Goal: Information Seeking & Learning: Learn about a topic

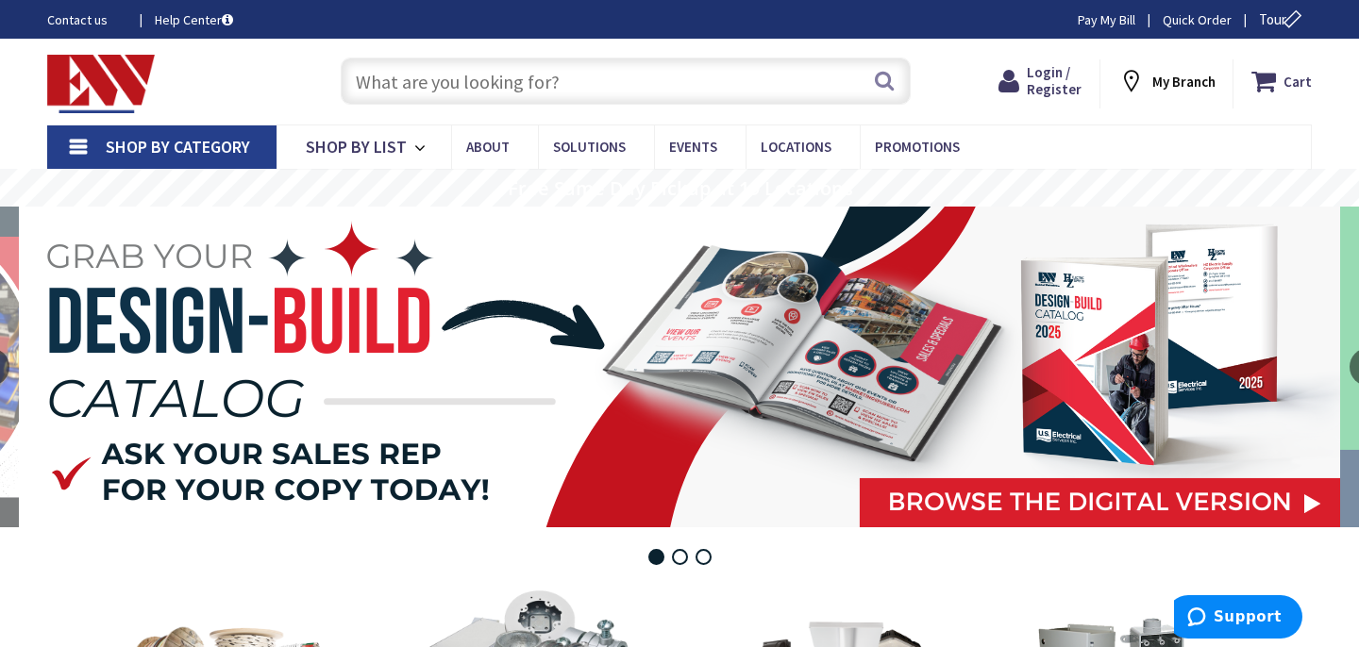
click at [1120, 408] on rs-layer at bounding box center [679, 367] width 1321 height 321
click at [395, 86] on input "text" at bounding box center [626, 81] width 570 height 47
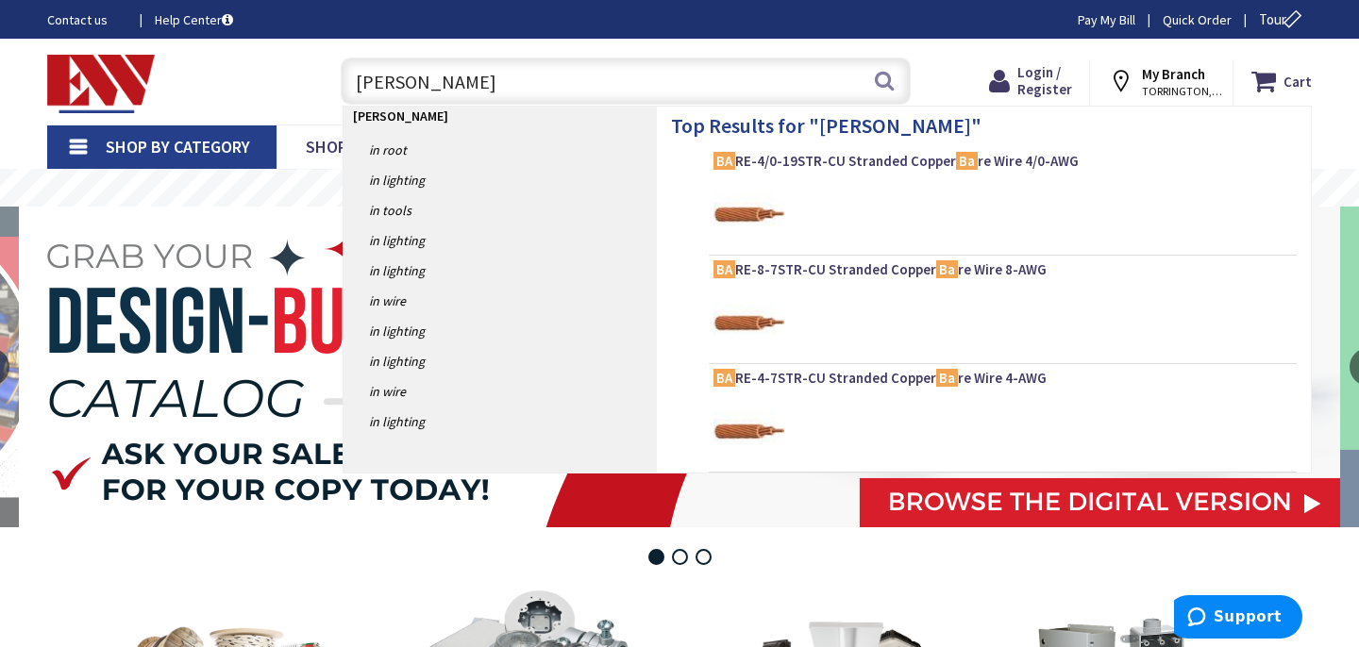
type input "backer"
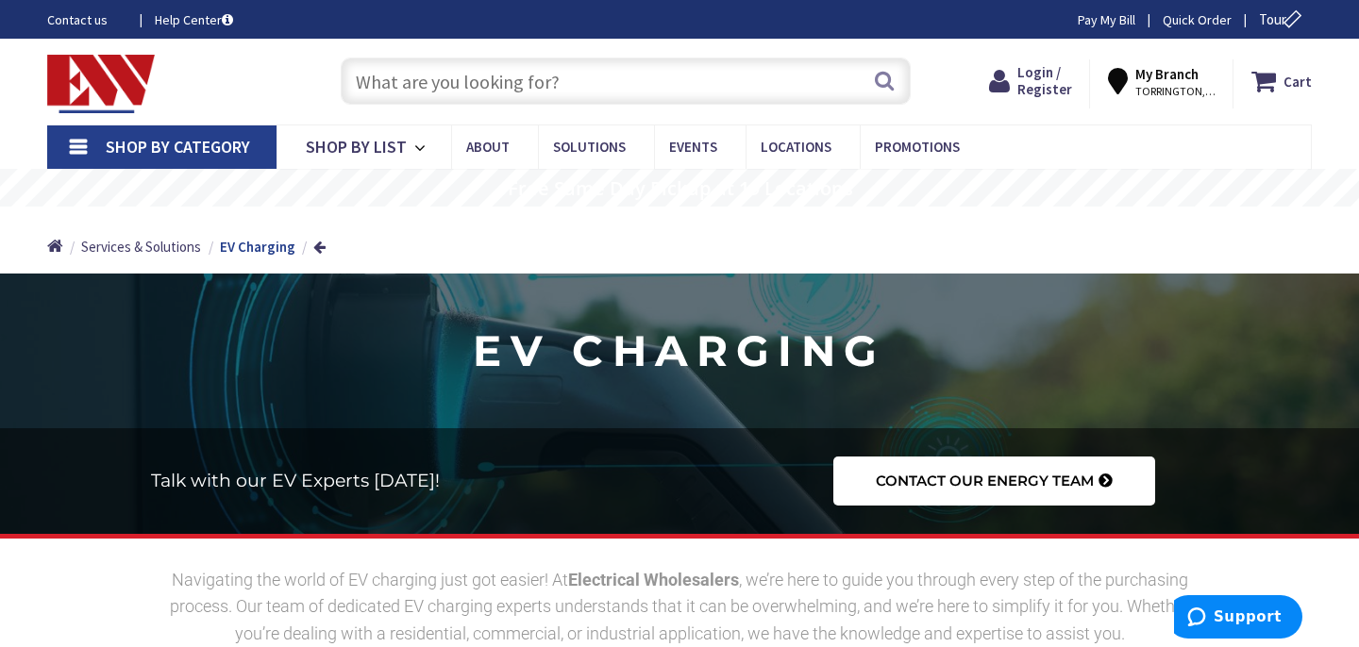
click at [382, 88] on input "text" at bounding box center [626, 81] width 570 height 47
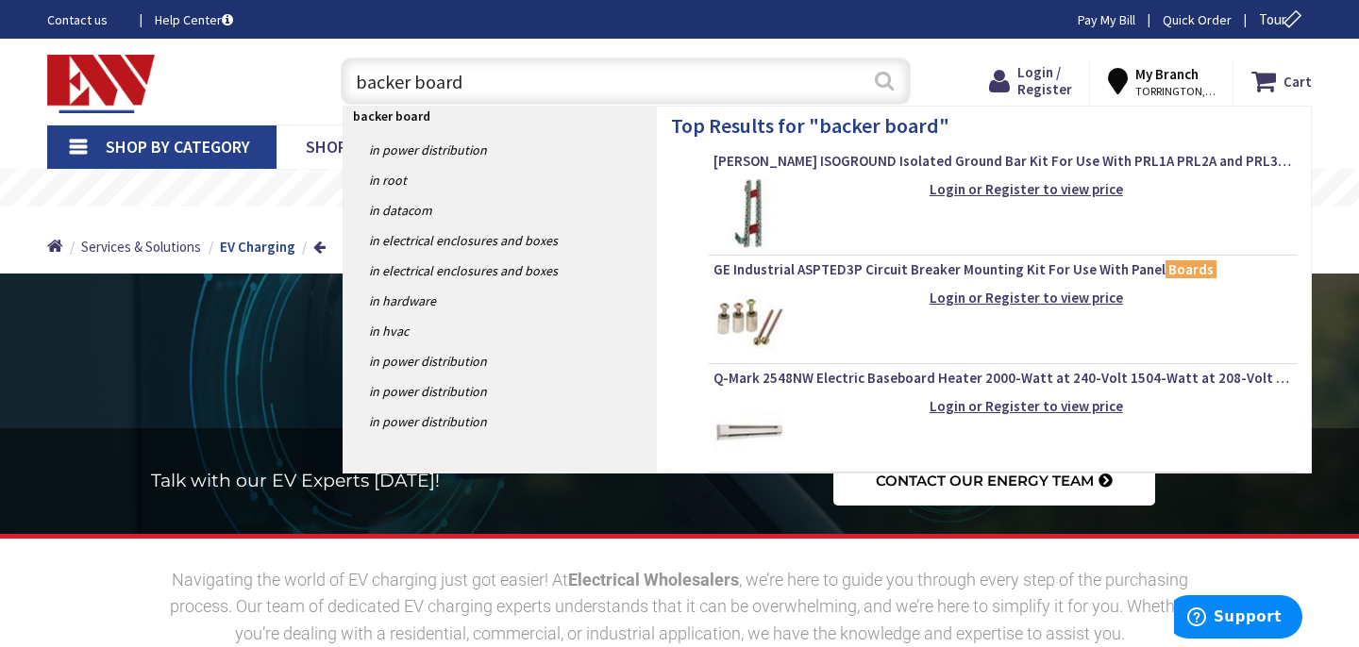
type input "backer board"
click at [894, 82] on button "Search" at bounding box center [884, 80] width 25 height 42
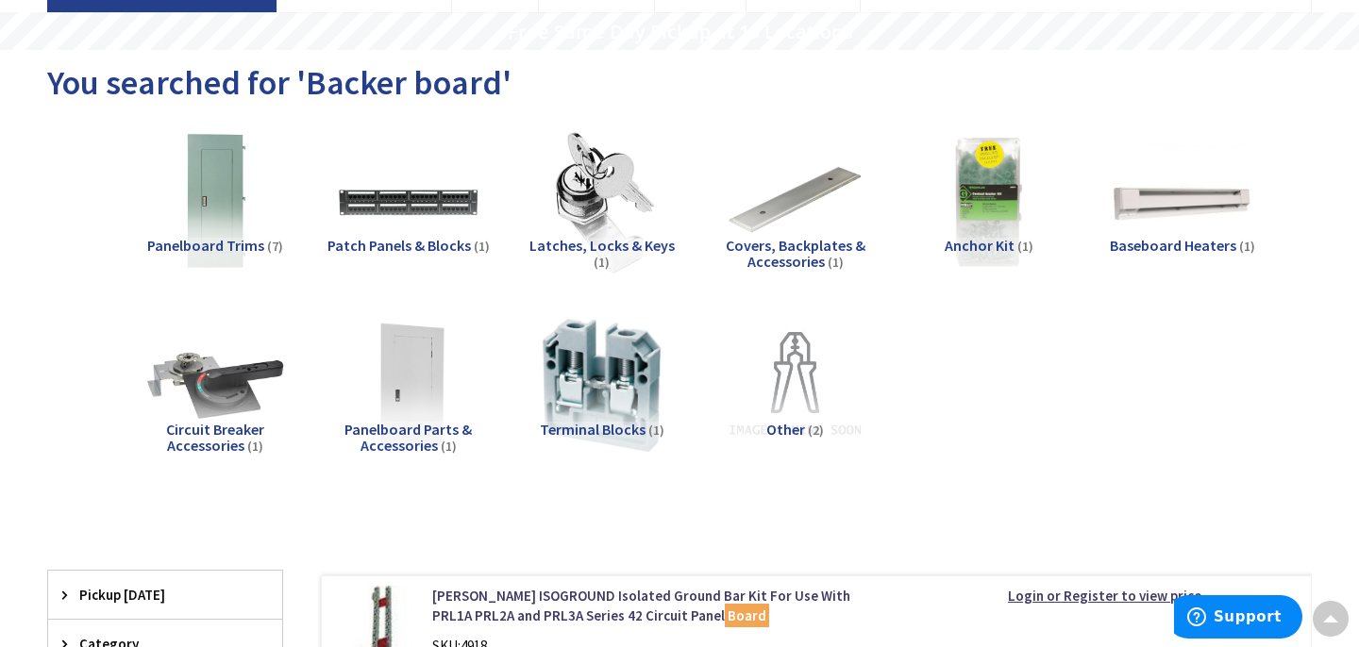
scroll to position [153, 0]
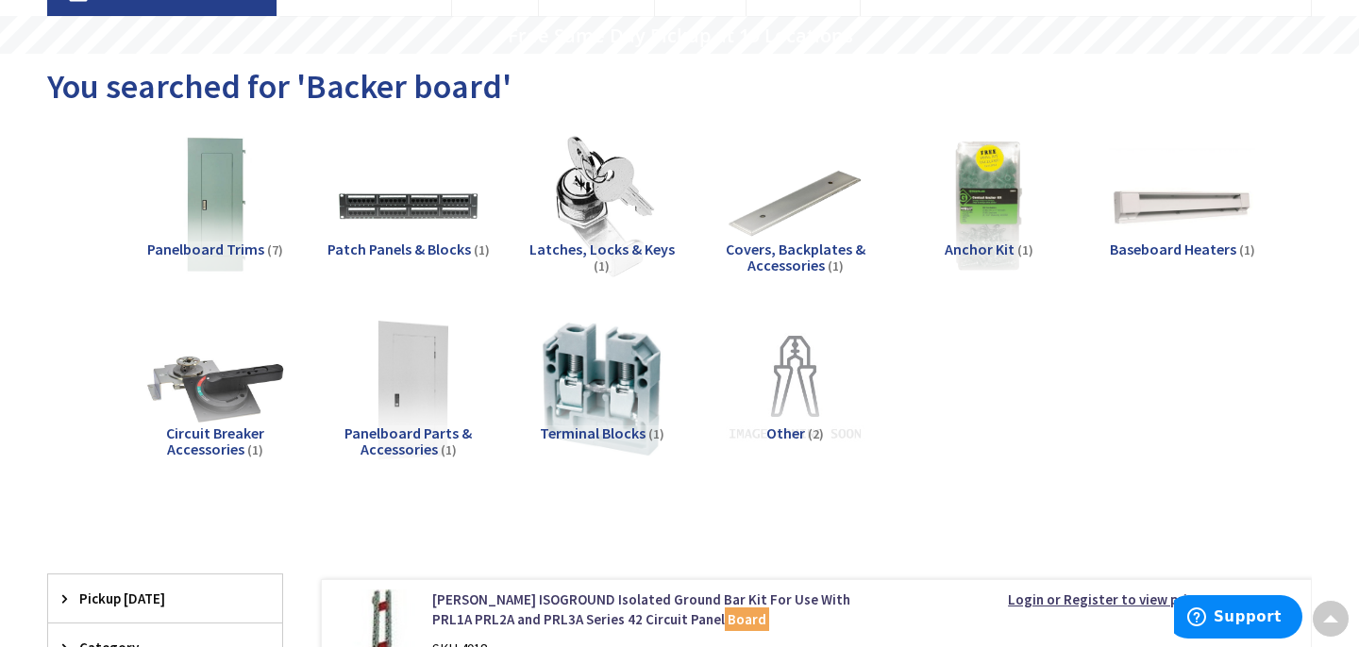
click at [426, 370] on img at bounding box center [407, 389] width 161 height 161
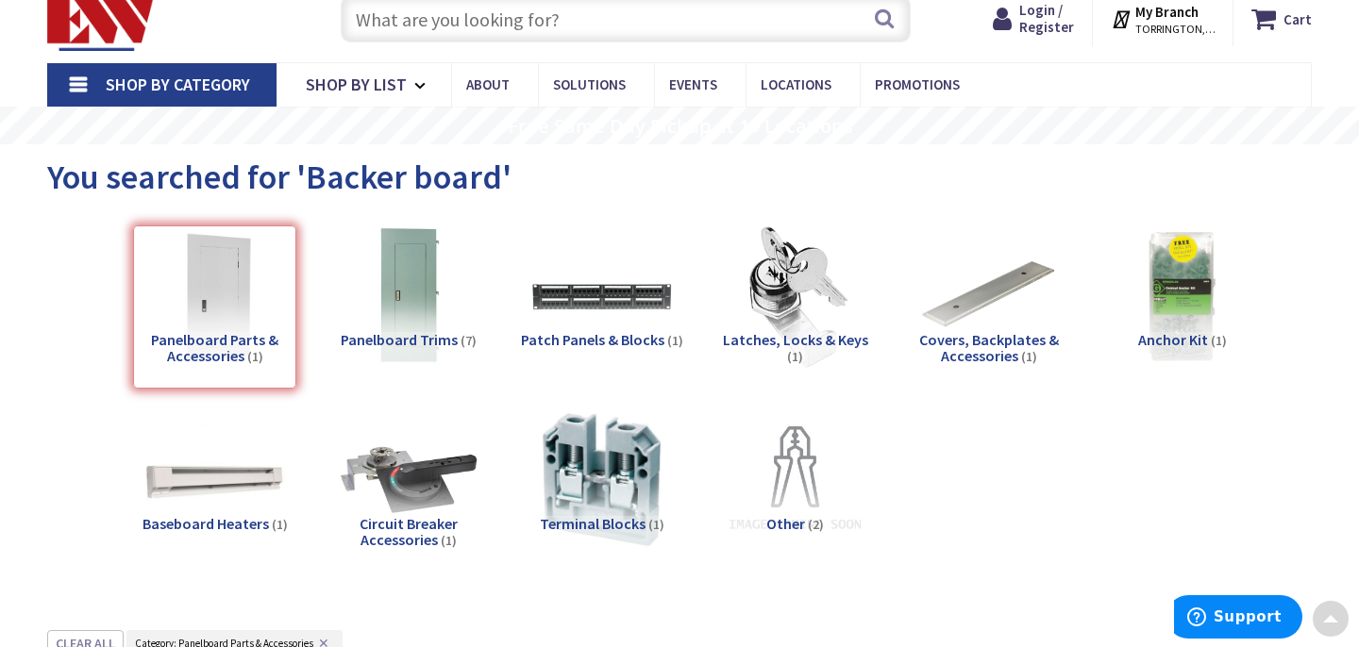
scroll to position [0, 0]
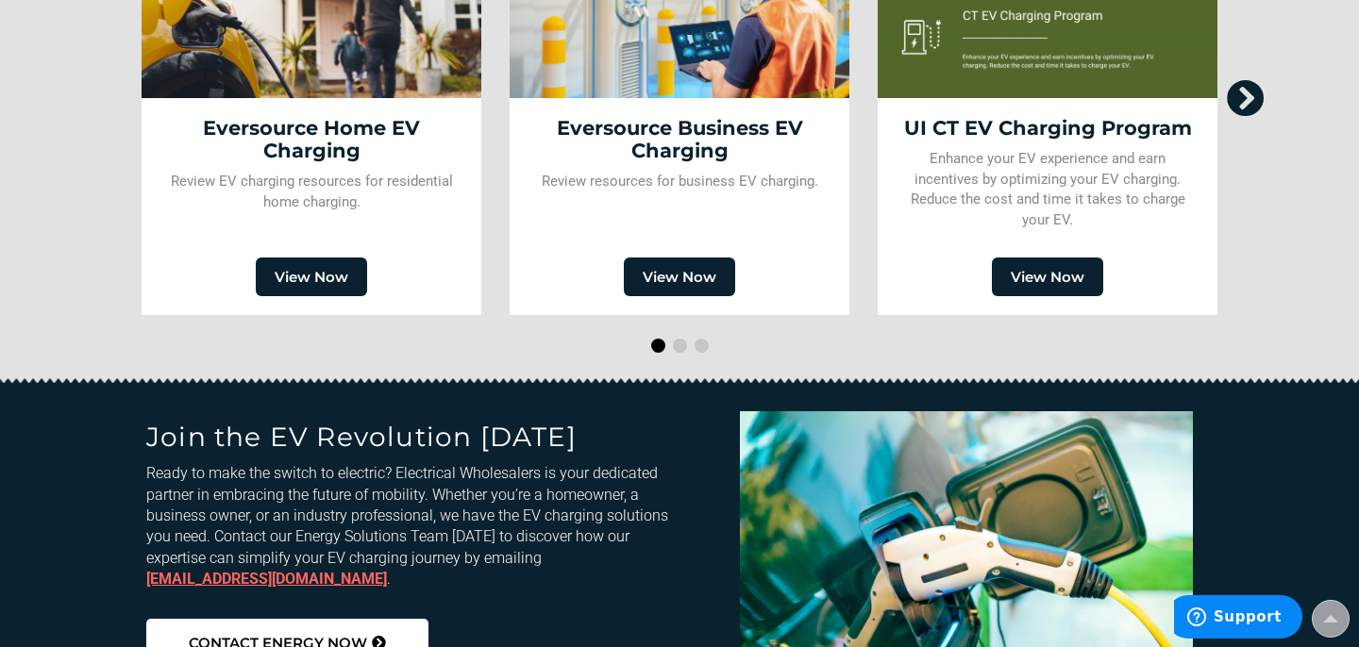
scroll to position [2412, 0]
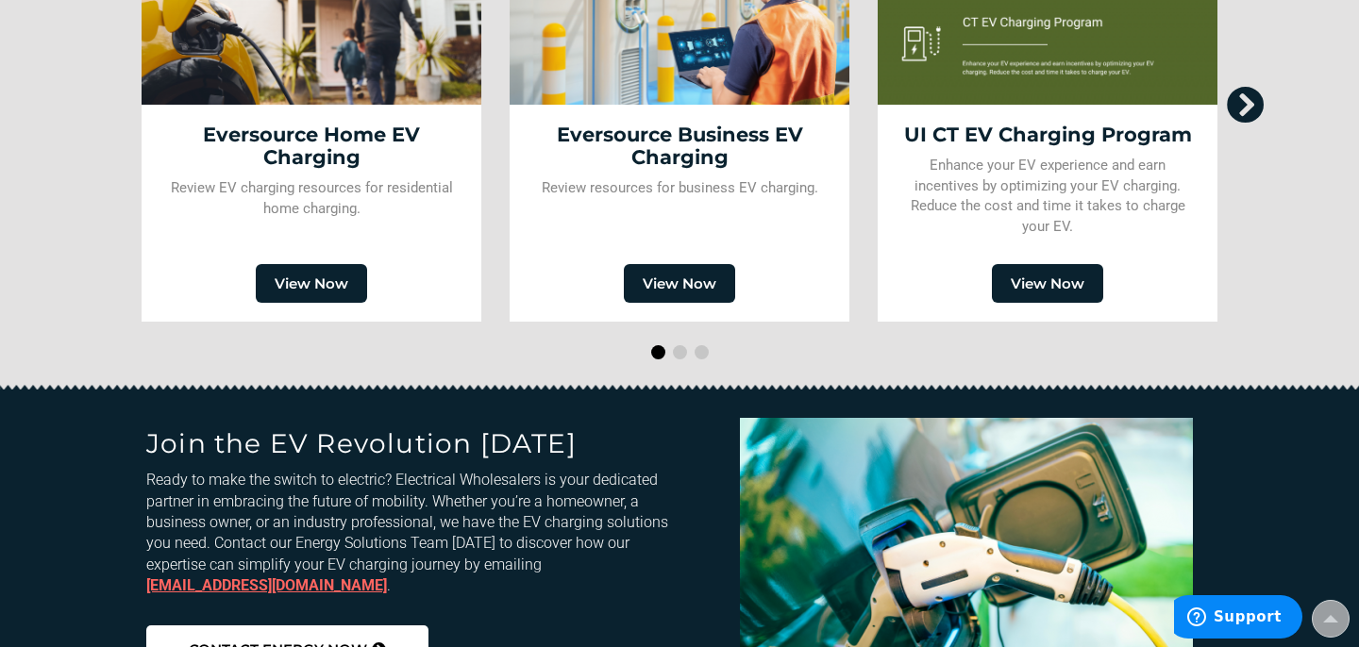
click at [246, 155] on div "Eversource Home EV Charging" at bounding box center [311, 146] width 302 height 45
